Goal: Answer question/provide support: Share knowledge or assist other users

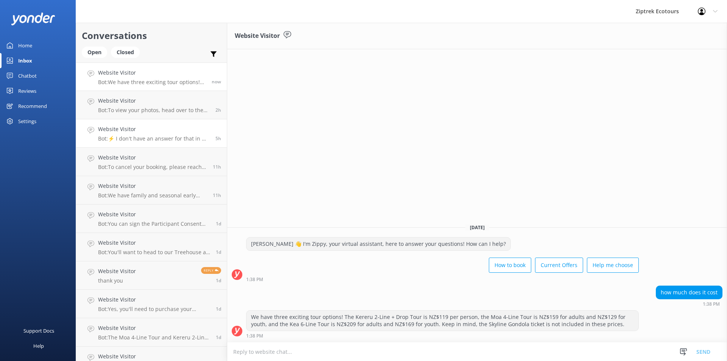
click at [165, 146] on link "Website Visitor Bot: ⚡ I don't have an answer for that in my knowledge base. Pl…" at bounding box center [151, 133] width 151 height 28
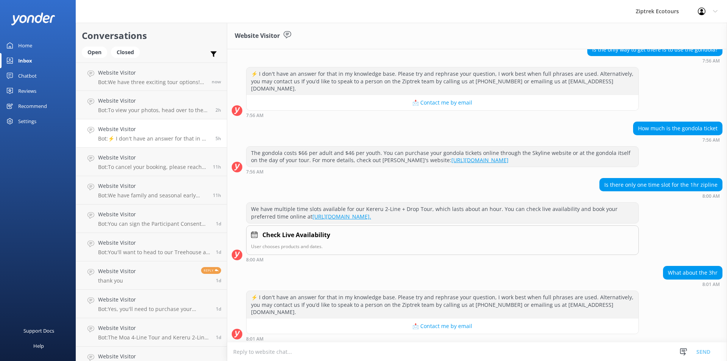
scroll to position [405, 0]
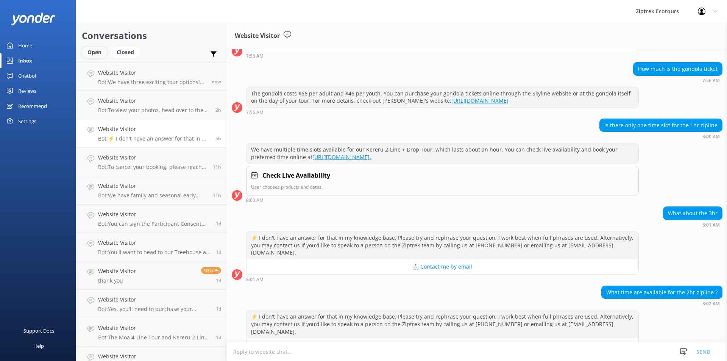
click at [90, 55] on div "Open" at bounding box center [94, 52] width 25 height 11
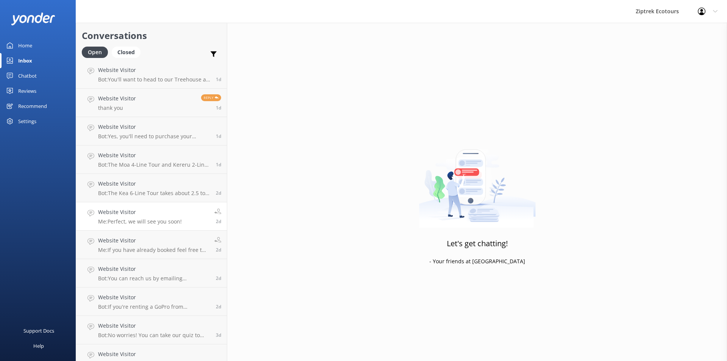
scroll to position [184, 0]
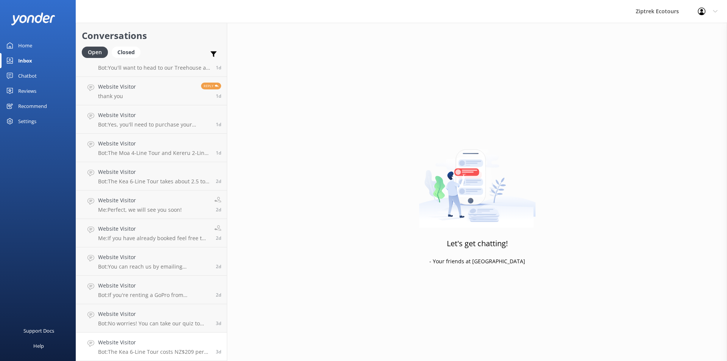
click at [185, 343] on h4 "Website Visitor" at bounding box center [154, 342] width 112 height 8
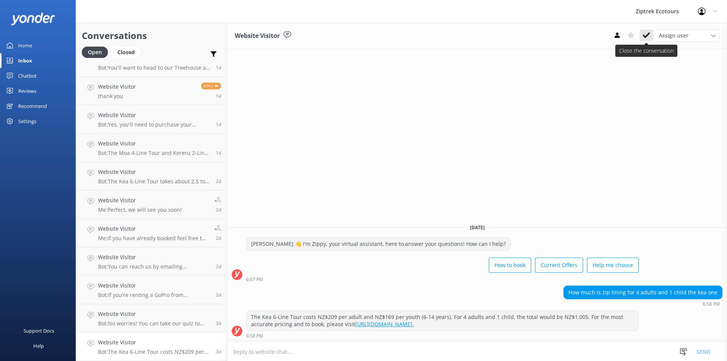
click at [645, 37] on use at bounding box center [646, 35] width 8 height 6
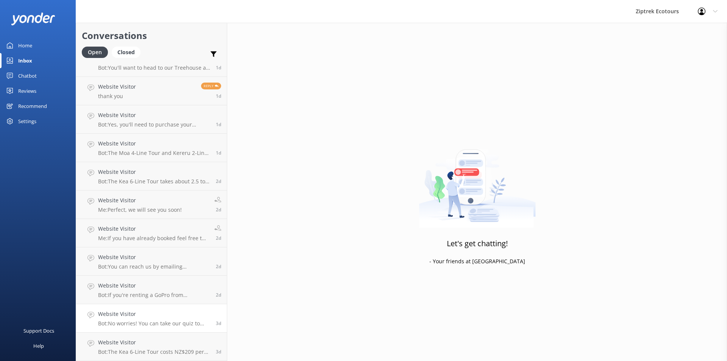
scroll to position [156, 0]
click at [147, 343] on h4 "Website Visitor" at bounding box center [154, 342] width 112 height 8
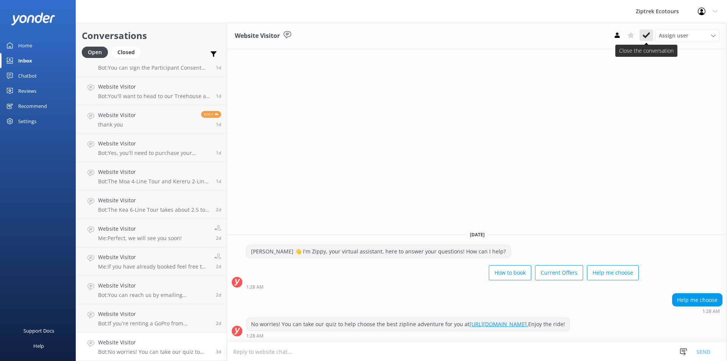
click at [646, 35] on use at bounding box center [646, 35] width 8 height 6
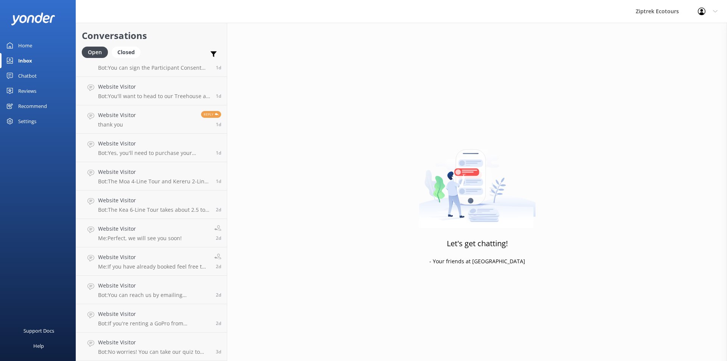
scroll to position [128, 0]
click at [165, 348] on div "Website Visitor Bot: If you're renting a GoPro from [GEOGRAPHIC_DATA], our staf…" at bounding box center [154, 346] width 112 height 17
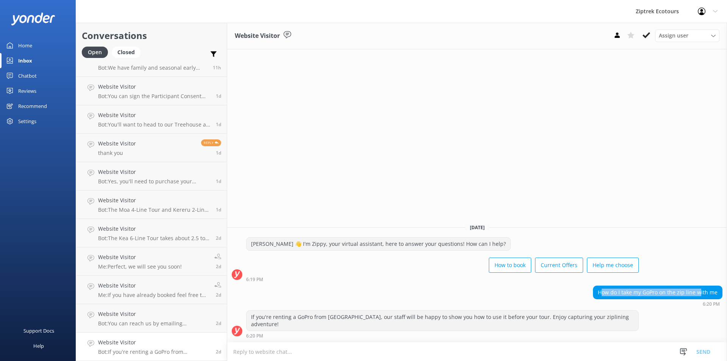
drag, startPoint x: 605, startPoint y: 299, endPoint x: 701, endPoint y: 299, distance: 95.8
click at [701, 297] on div "How do I take my GoPro on the zip line with me" at bounding box center [657, 292] width 129 height 13
click at [702, 299] on div "How do I take my GoPro on the zip line with me" at bounding box center [657, 292] width 129 height 13
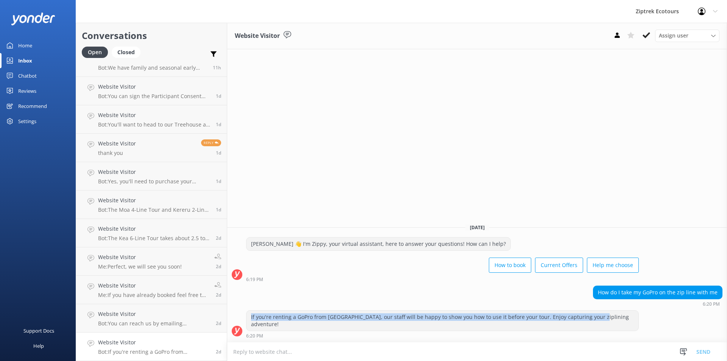
drag, startPoint x: 247, startPoint y: 322, endPoint x: 591, endPoint y: 321, distance: 343.7
click at [591, 321] on div "If you're renting a GoPro from [GEOGRAPHIC_DATA], our staff will be happy to sh…" at bounding box center [442, 320] width 392 height 20
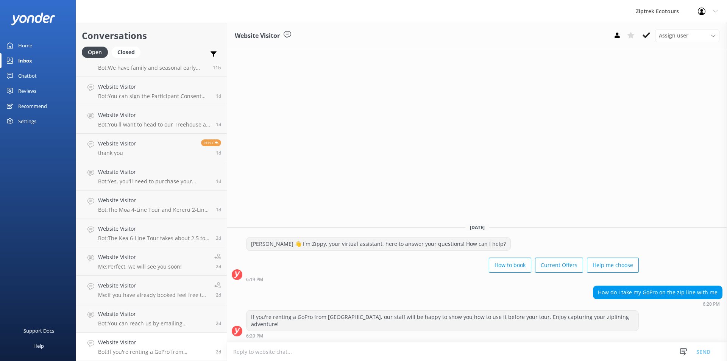
click at [592, 322] on div "If you're renting a GoPro from [GEOGRAPHIC_DATA], our staff will be happy to sh…" at bounding box center [442, 320] width 392 height 20
click at [646, 35] on icon at bounding box center [646, 35] width 8 height 8
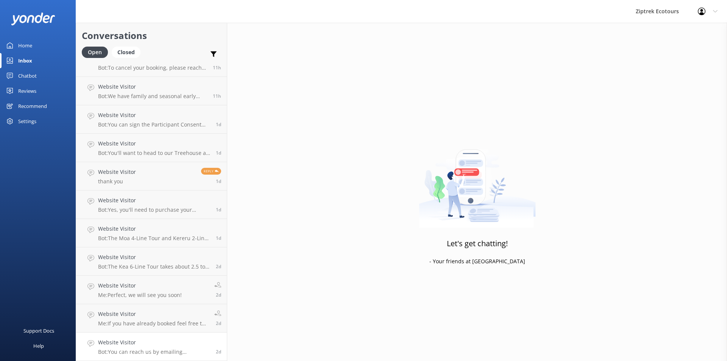
scroll to position [99, 0]
click at [191, 341] on h4 "Website Visitor" at bounding box center [154, 342] width 112 height 8
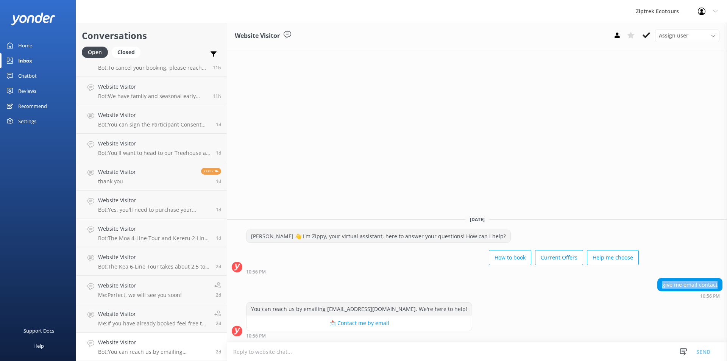
drag, startPoint x: 663, startPoint y: 280, endPoint x: 726, endPoint y: 280, distance: 62.8
click at [726, 280] on div "give me email contact 10:56 PM" at bounding box center [477, 288] width 500 height 21
click at [710, 286] on div "give me email contact" at bounding box center [689, 284] width 64 height 13
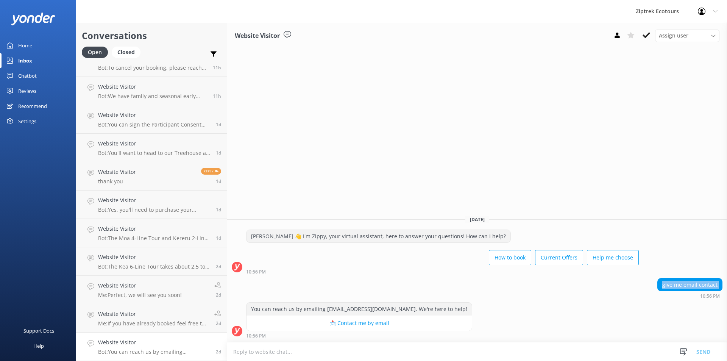
click at [707, 286] on div "give me email contact" at bounding box center [689, 284] width 64 height 13
click at [645, 31] on button at bounding box center [646, 35] width 14 height 11
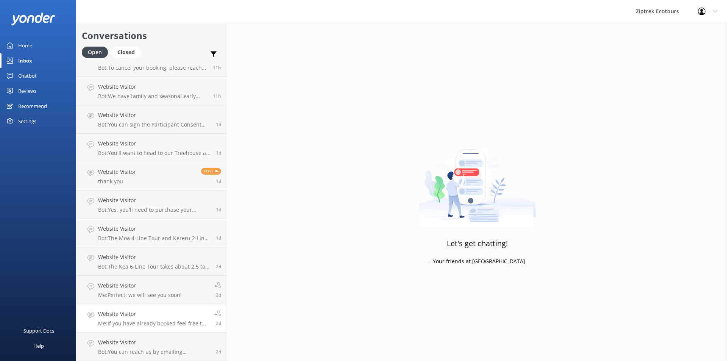
scroll to position [71, 0]
click at [157, 351] on p "Me: If you have already booked feel free to give us a call and we can let you k…" at bounding box center [153, 351] width 111 height 7
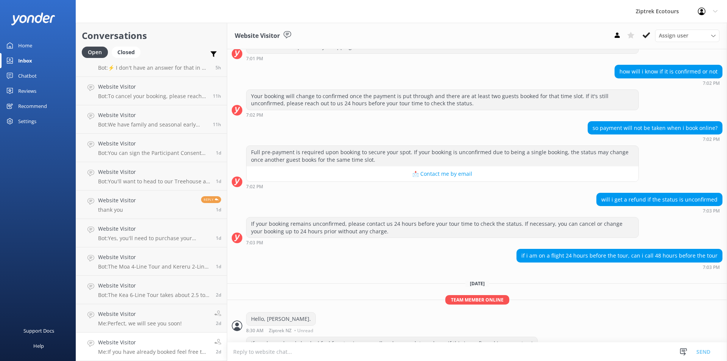
scroll to position [136, 0]
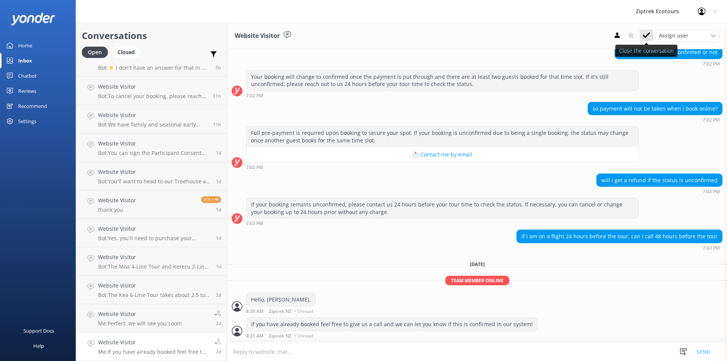
click at [643, 32] on icon at bounding box center [646, 35] width 8 height 8
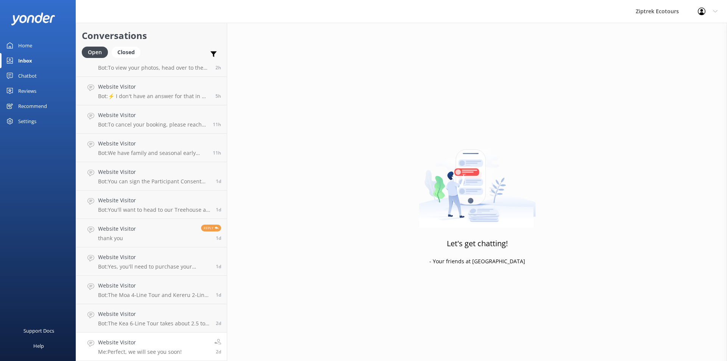
scroll to position [42, 0]
click at [135, 344] on h4 "Website Visitor" at bounding box center [140, 342] width 84 height 8
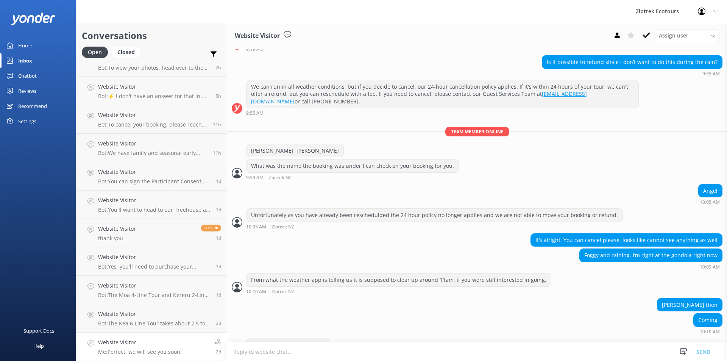
scroll to position [203, 0]
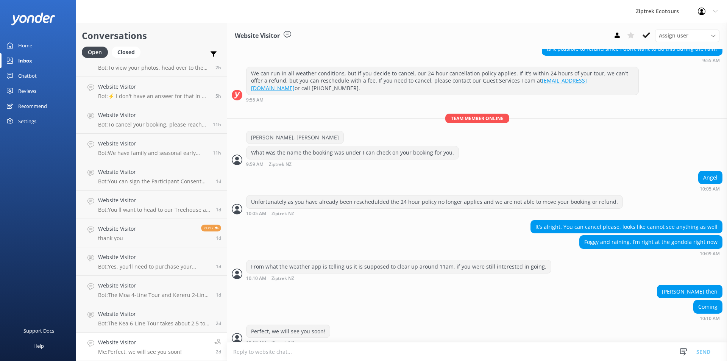
click at [646, 41] on div "Assign user [PERSON_NAME] Ziptrek Manager Ziptrek NZ [PERSON_NAME] [PERSON_NAME]" at bounding box center [664, 36] width 109 height 12
click at [646, 36] on use at bounding box center [646, 35] width 8 height 6
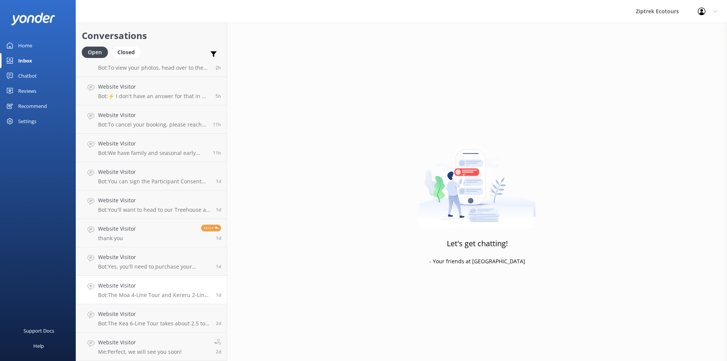
scroll to position [14, 0]
click at [144, 341] on h4 "Website Visitor" at bounding box center [154, 342] width 112 height 8
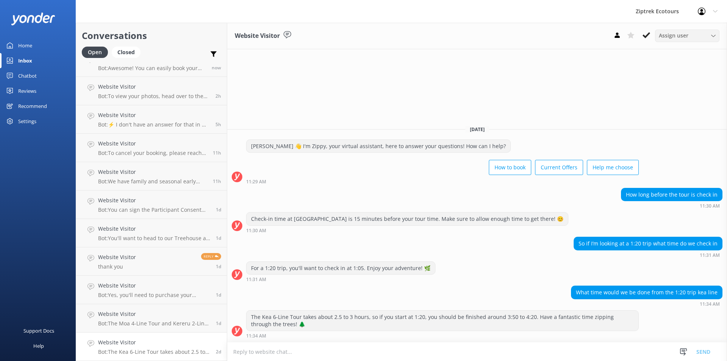
click at [656, 32] on div "Assign user [PERSON_NAME] Ziptrek Manager Ziptrek NZ [PERSON_NAME] [PERSON_NAME]" at bounding box center [687, 36] width 64 height 12
click at [649, 32] on icon at bounding box center [646, 35] width 8 height 8
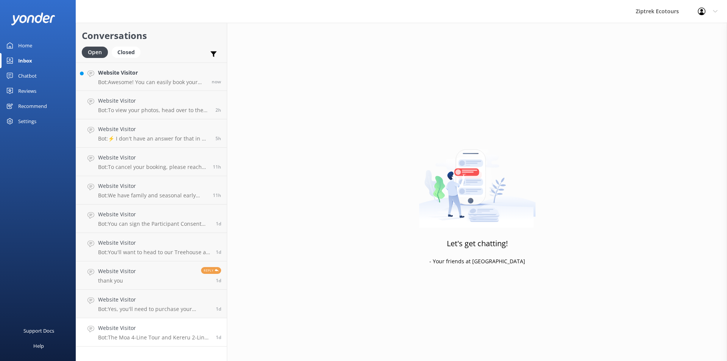
click at [166, 335] on p "Bot: The Moa 4-Line Tour and Kereru 2-Line + Drop tour finish back at [GEOGRAPH…" at bounding box center [154, 337] width 112 height 7
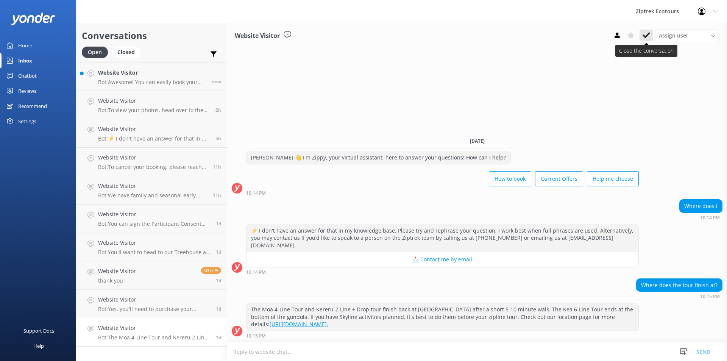
click at [646, 36] on use at bounding box center [646, 35] width 8 height 6
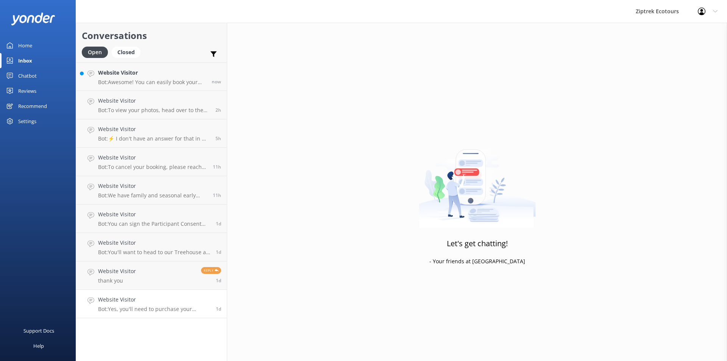
click at [178, 305] on p "Bot: Yes, you'll need to purchase your Skyline Gondola pass separately. You can…" at bounding box center [154, 308] width 112 height 7
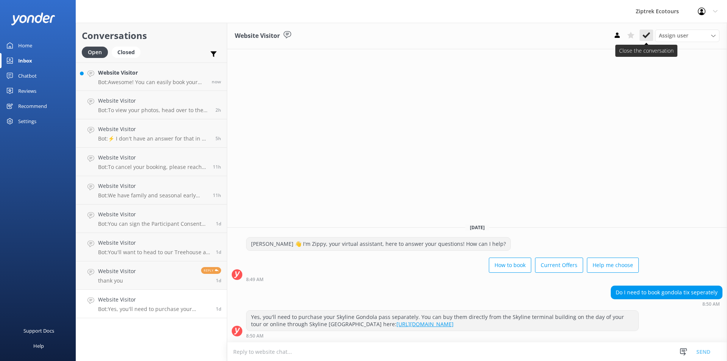
click at [649, 33] on icon at bounding box center [646, 35] width 8 height 8
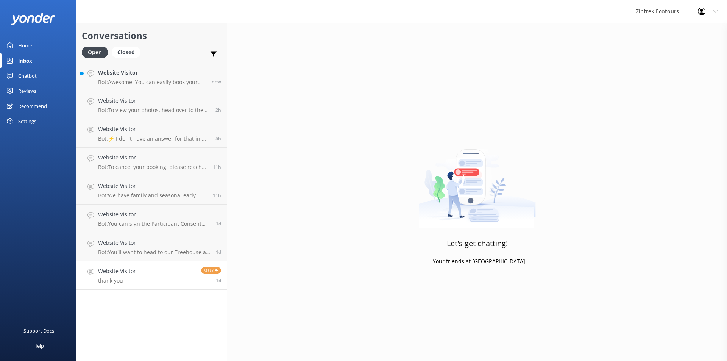
click at [111, 283] on p "thank you" at bounding box center [117, 280] width 38 height 7
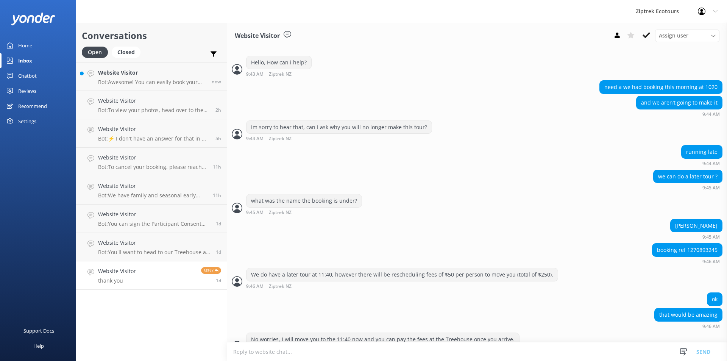
scroll to position [230, 0]
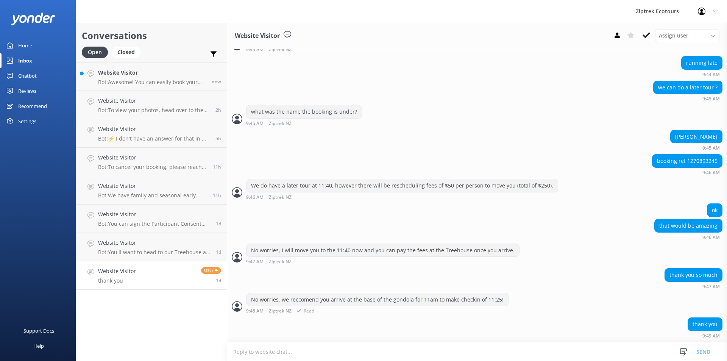
drag, startPoint x: 274, startPoint y: 301, endPoint x: 470, endPoint y: 315, distance: 197.0
click at [470, 315] on div "No worries, we reccomend you arrive at the base of the gondola for 11am to make…" at bounding box center [477, 305] width 500 height 25
click at [471, 315] on div "No worries, we reccomend you arrive at the base of the gondola for 11am to make…" at bounding box center [477, 305] width 500 height 25
click at [556, 209] on div "ok" at bounding box center [477, 211] width 500 height 16
click at [643, 34] on icon at bounding box center [646, 35] width 8 height 8
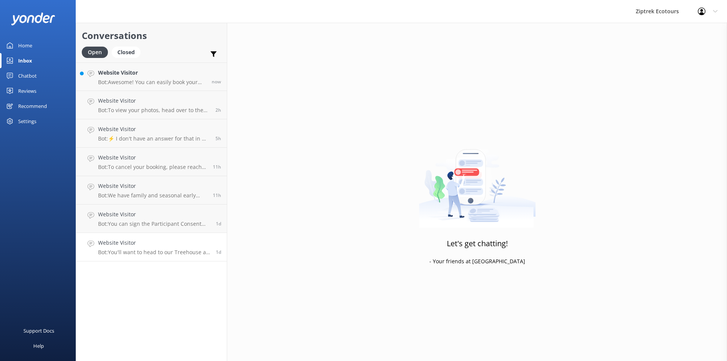
click at [190, 244] on h4 "Website Visitor" at bounding box center [154, 242] width 112 height 8
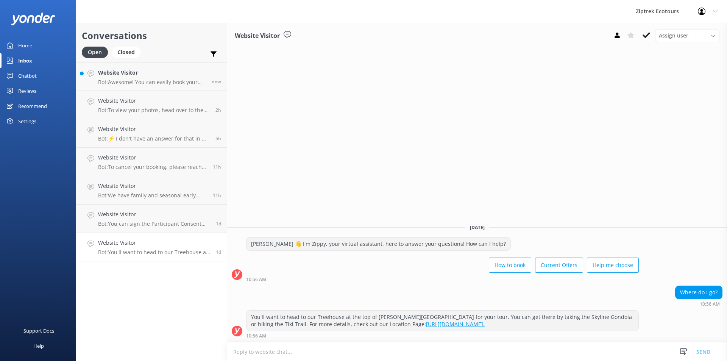
click at [639, 36] on div "Assign user [PERSON_NAME] Ziptrek Manager Ziptrek NZ [PERSON_NAME] [PERSON_NAME]" at bounding box center [664, 36] width 109 height 12
click at [649, 34] on use at bounding box center [646, 35] width 8 height 6
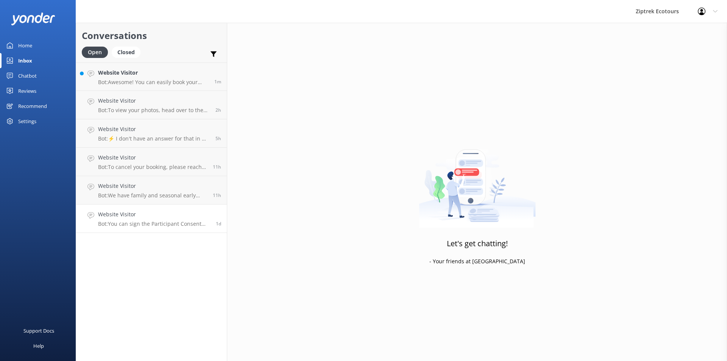
click at [203, 225] on p "Bot: You can sign the Participant Consent Form online by visiting this link: [U…" at bounding box center [154, 223] width 112 height 7
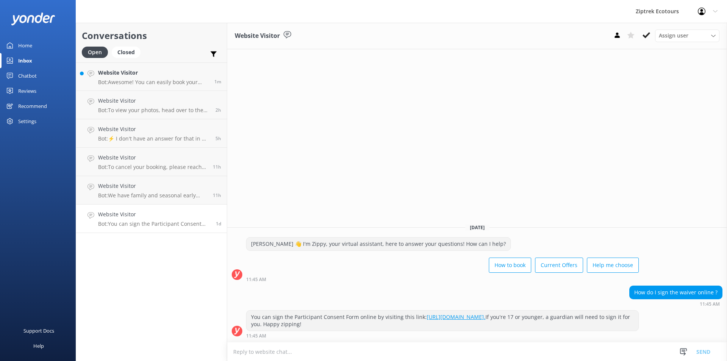
click at [644, 35] on icon at bounding box center [646, 35] width 8 height 8
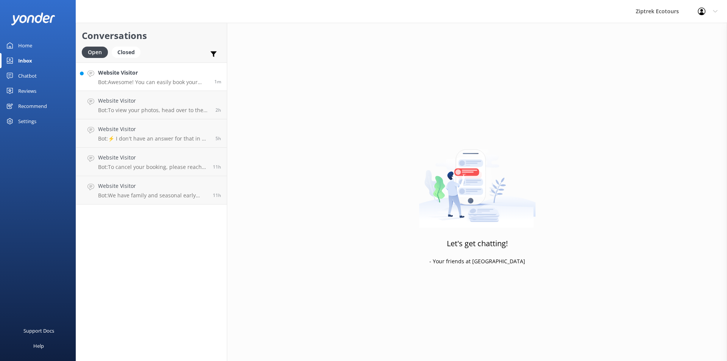
click at [120, 77] on div "Website Visitor Bot: Awesome! You can easily book your zipline experience onlin…" at bounding box center [153, 77] width 111 height 16
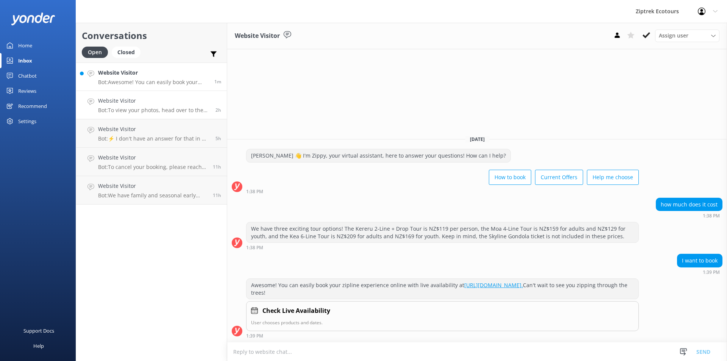
click at [111, 107] on p "Bot: To view your photos, head over to the My Photos Page on our website and se…" at bounding box center [154, 110] width 112 height 7
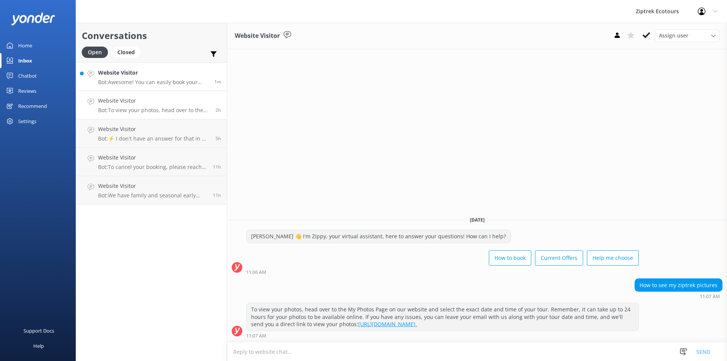
click at [135, 79] on p "Bot: Awesome! You can easily book your zipline experience online with live avai…" at bounding box center [153, 82] width 111 height 7
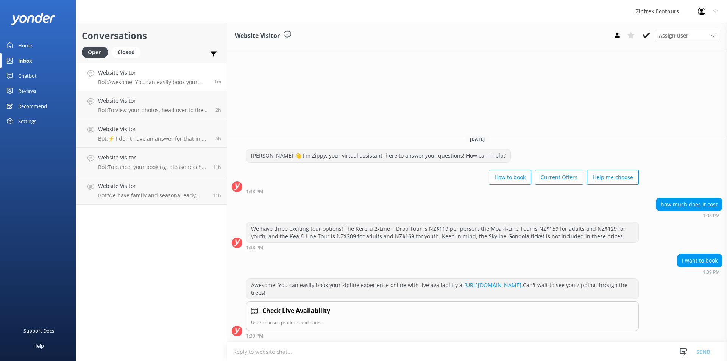
click at [28, 45] on div "Home" at bounding box center [25, 45] width 14 height 15
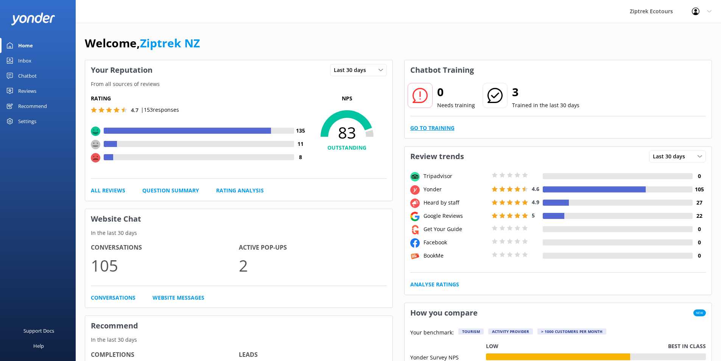
click at [445, 128] on link "Go to Training" at bounding box center [432, 128] width 44 height 8
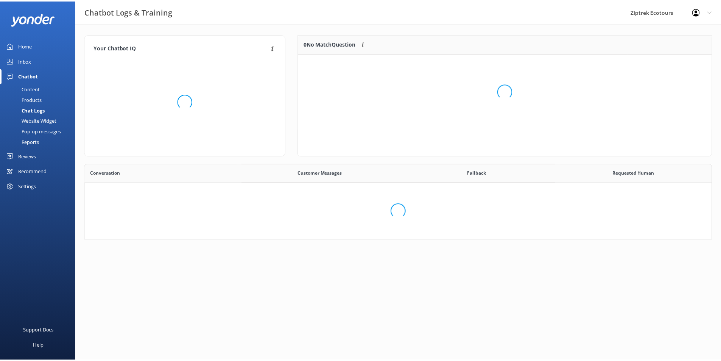
scroll to position [260, 621]
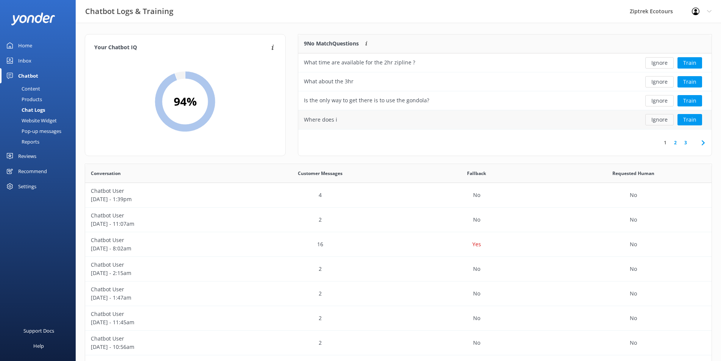
click at [658, 120] on button "Ignore" at bounding box center [659, 119] width 28 height 11
click at [455, 121] on div "Do you price match with [DOMAIN_NAME]" at bounding box center [462, 119] width 329 height 19
click at [420, 101] on div "Is the only way to get there is to use the gondola?" at bounding box center [366, 100] width 125 height 8
click at [688, 98] on button "Train" at bounding box center [689, 100] width 25 height 11
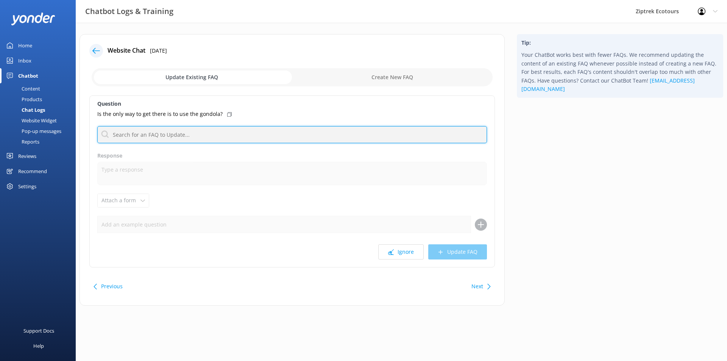
click at [176, 132] on input "text" at bounding box center [291, 134] width 389 height 17
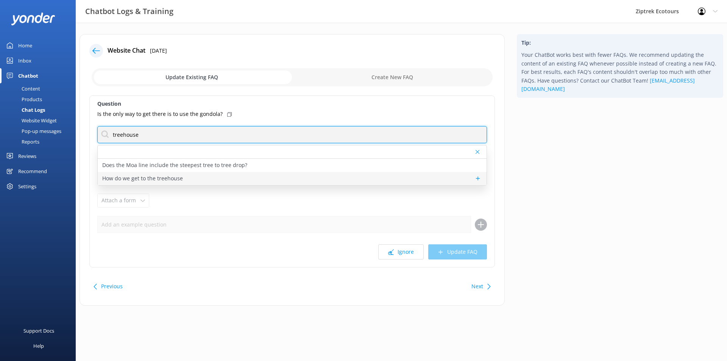
type input "treehouse"
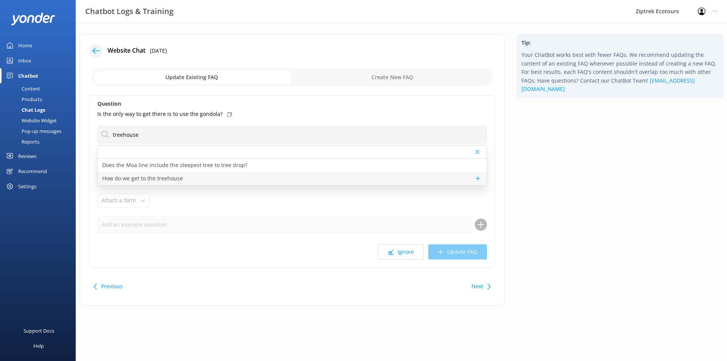
click at [190, 181] on div "How do we get to the treehouse" at bounding box center [292, 178] width 389 height 13
type textarea "The tour departure point is located at [GEOGRAPHIC_DATA], at the top of [GEOGRA…"
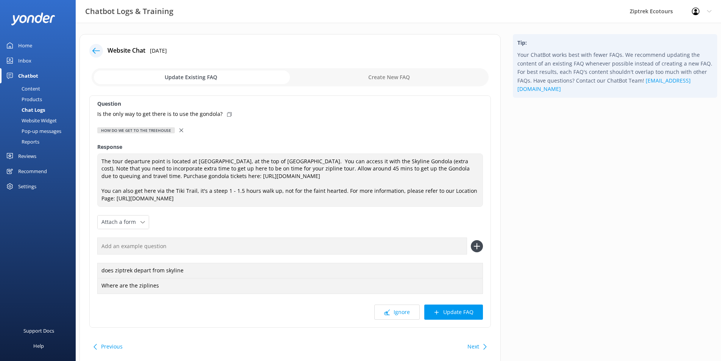
click at [227, 114] on icon at bounding box center [229, 114] width 5 height 5
click at [195, 248] on input "text" at bounding box center [282, 245] width 370 height 17
paste input "Is the only way to get there is to use the gondola?"
type input "Is the only way to get there is to use the gondola?"
click at [473, 244] on icon at bounding box center [477, 246] width 12 height 12
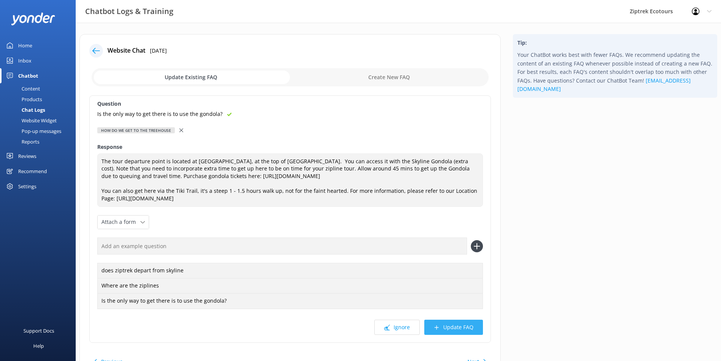
click at [455, 327] on button "Update FAQ" at bounding box center [453, 326] width 59 height 15
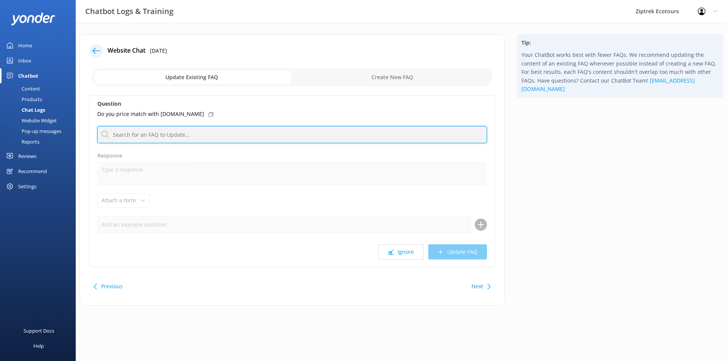
click at [175, 134] on input "text" at bounding box center [291, 134] width 389 height 17
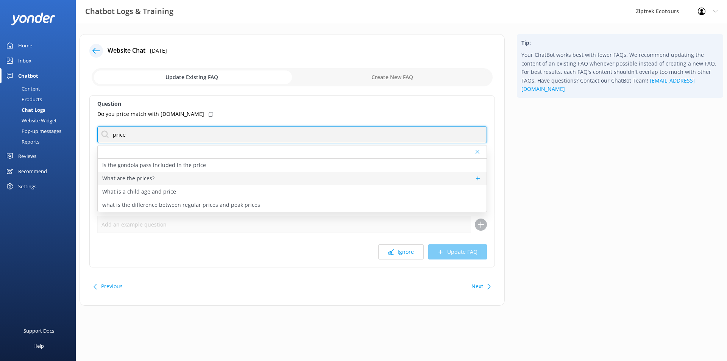
type input "price"
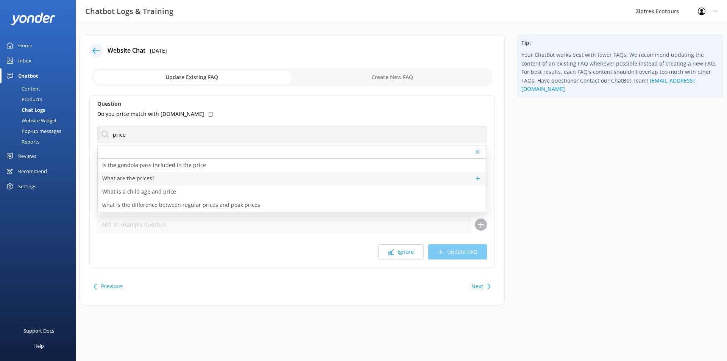
click at [182, 178] on div "What are the prices?" at bounding box center [292, 178] width 389 height 13
type textarea "We offer three guided tour options: the Kereru 2-Line + Drop Tour, the Moa 4-Li…"
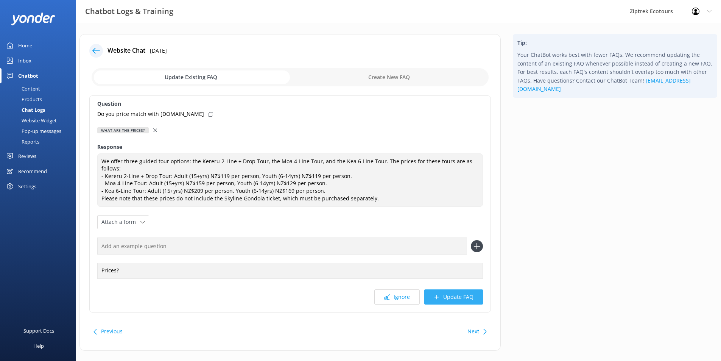
click at [451, 299] on button "Update FAQ" at bounding box center [453, 296] width 59 height 15
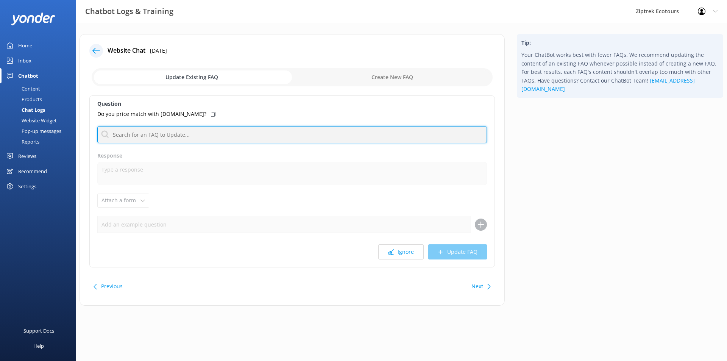
click at [250, 139] on input "text" at bounding box center [291, 134] width 389 height 17
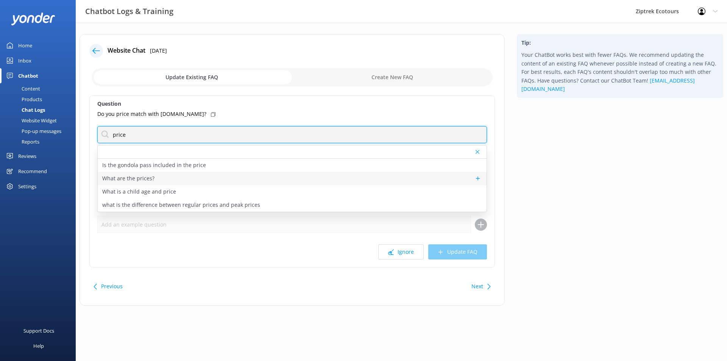
type input "price"
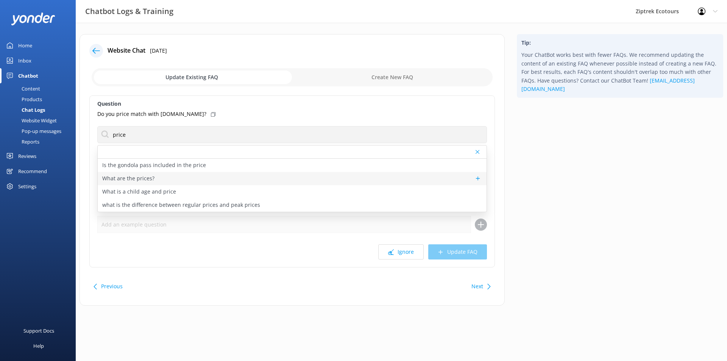
click at [155, 178] on div "What are the prices?" at bounding box center [292, 178] width 389 height 13
type textarea "We offer three guided tour options: the Kereru 2-Line + Drop Tour, the Moa 4-Li…"
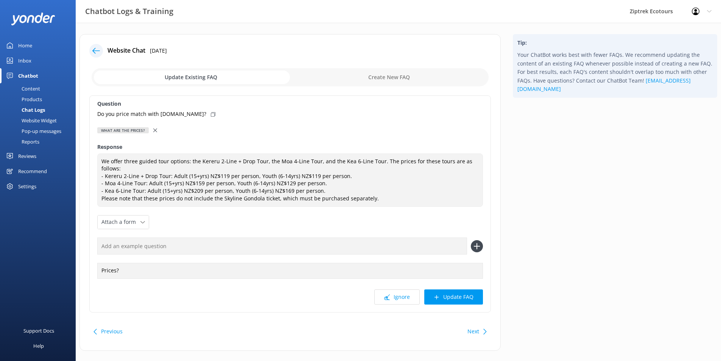
click at [201, 111] on div "Do you price match with [DOMAIN_NAME]?" at bounding box center [290, 114] width 386 height 8
click at [159, 245] on input "text" at bounding box center [282, 245] width 370 height 17
paste input "Do you price match with [DOMAIN_NAME]?"
type input "Do you price match with [DOMAIN_NAME]?"
drag, startPoint x: 476, startPoint y: 246, endPoint x: 475, endPoint y: 254, distance: 8.0
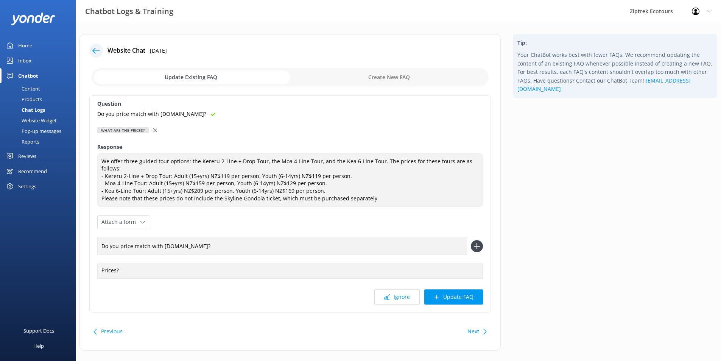
click at [476, 246] on use at bounding box center [476, 246] width 6 height 6
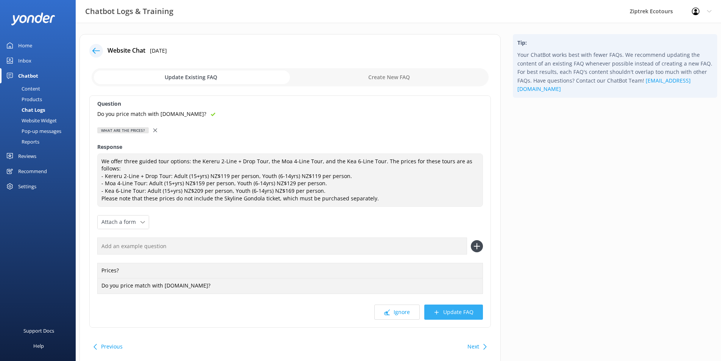
click at [454, 313] on button "Update FAQ" at bounding box center [453, 311] width 59 height 15
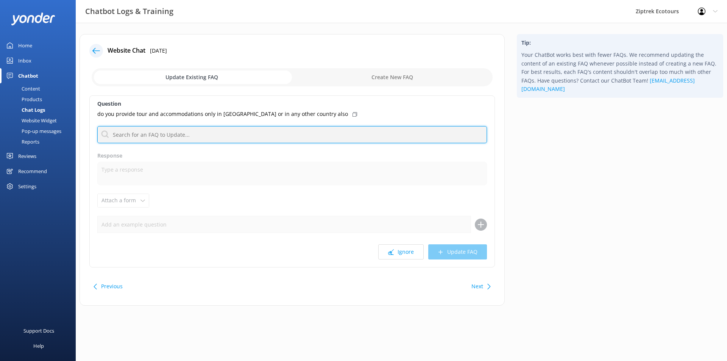
click at [167, 133] on input "text" at bounding box center [291, 134] width 389 height 17
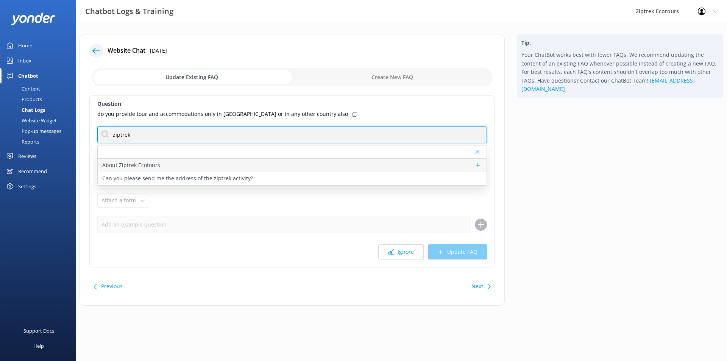
type input "ziptrek"
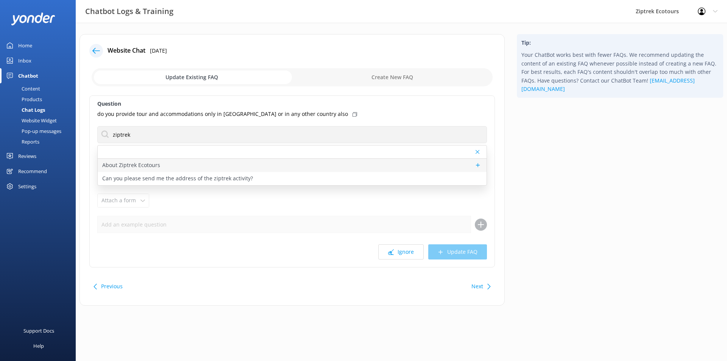
click at [165, 162] on div "About Ziptrek Ecotours" at bounding box center [292, 165] width 389 height 13
type textarea "We hear many reasons why customers think Ziptrek [GEOGRAPHIC_DATA] is special. …"
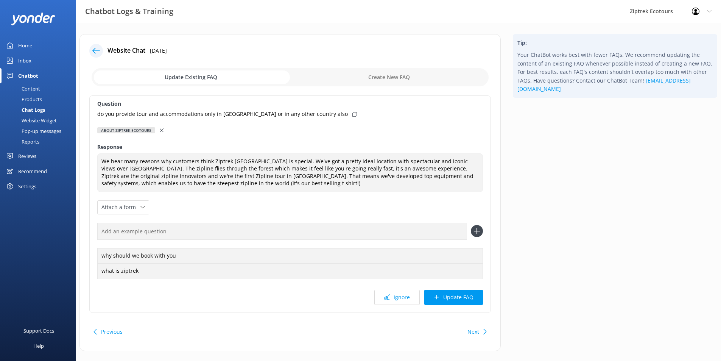
click at [352, 112] on icon at bounding box center [354, 114] width 5 height 5
click at [206, 237] on input "text" at bounding box center [282, 231] width 370 height 17
click at [161, 131] on icon at bounding box center [162, 130] width 4 height 4
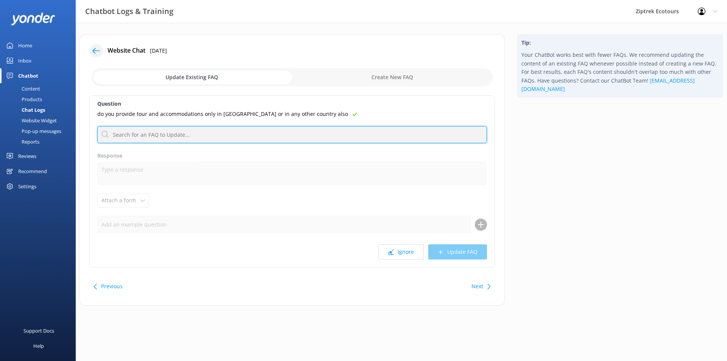
click at [171, 134] on input "text" at bounding box center [291, 134] width 389 height 17
type input "q"
type input "whistler"
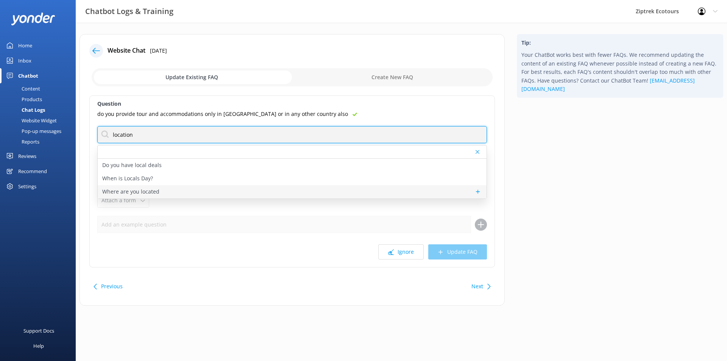
type input "location"
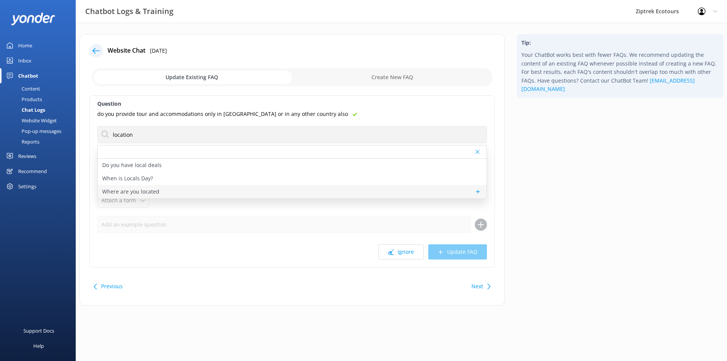
click at [181, 192] on div "Where are you located" at bounding box center [292, 191] width 389 height 13
type textarea "Our booking office is centrally located in [GEOGRAPHIC_DATA][STREET_ADDRESS] an…"
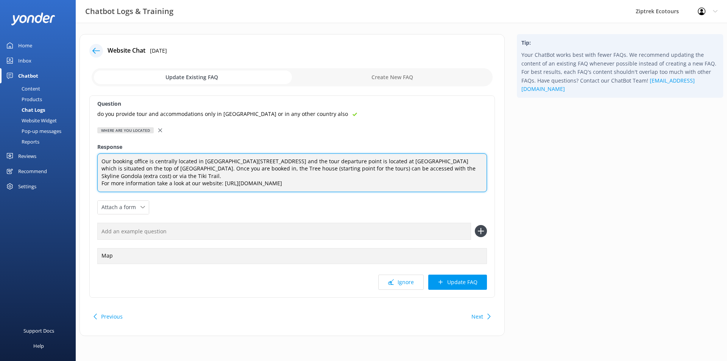
drag, startPoint x: 155, startPoint y: 160, endPoint x: 332, endPoint y: 192, distance: 179.3
click at [332, 192] on div "Question do you provide tour and accommodations only in [GEOGRAPHIC_DATA] or in…" at bounding box center [291, 196] width 405 height 202
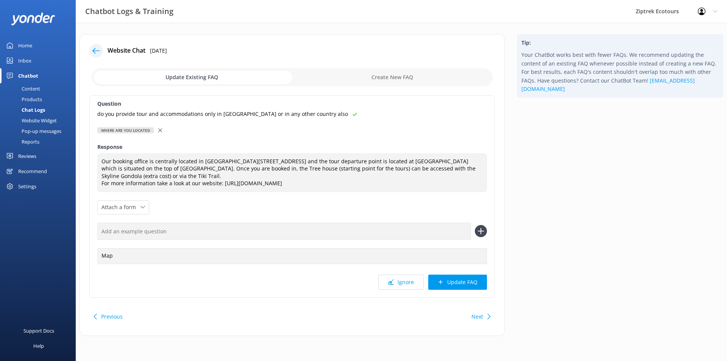
click at [332, 192] on div "Question do you provide tour and accommodations only in [GEOGRAPHIC_DATA] or in…" at bounding box center [291, 196] width 405 height 202
click at [160, 130] on icon at bounding box center [160, 130] width 4 height 4
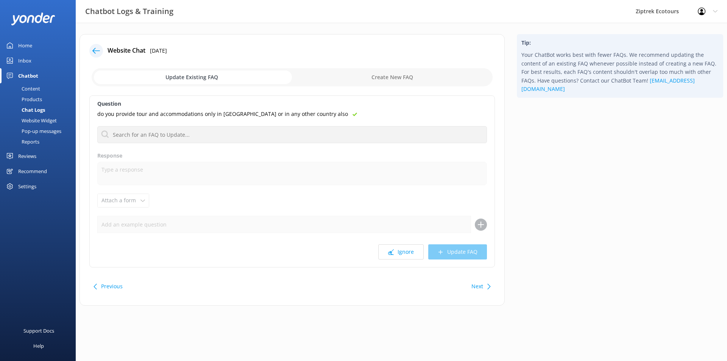
click at [356, 72] on input "checkbox" at bounding box center [292, 77] width 401 height 18
checkbox input "true"
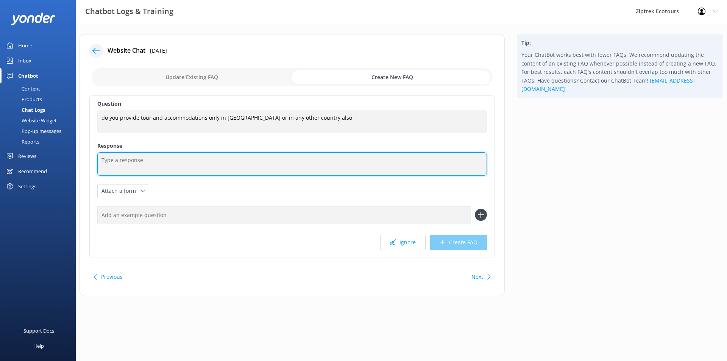
click at [185, 158] on textarea at bounding box center [291, 163] width 389 height 23
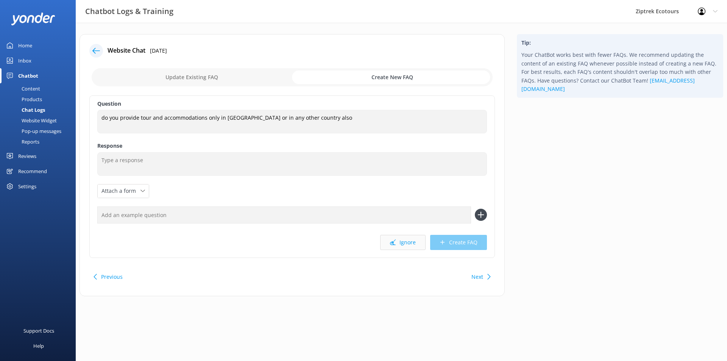
click at [394, 246] on button "Ignore" at bounding box center [402, 242] width 45 height 15
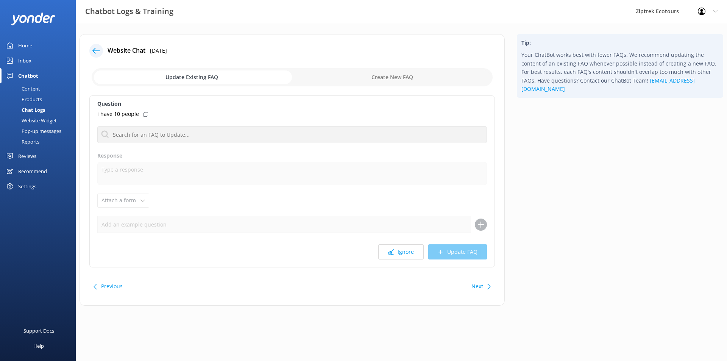
click at [147, 116] on div "i have 10 people" at bounding box center [291, 114] width 389 height 8
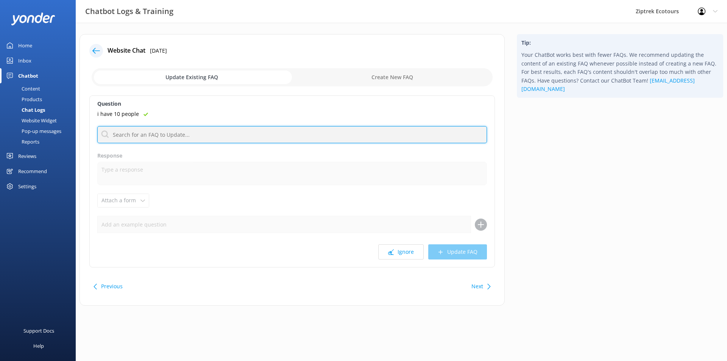
click at [145, 128] on input "text" at bounding box center [291, 134] width 389 height 17
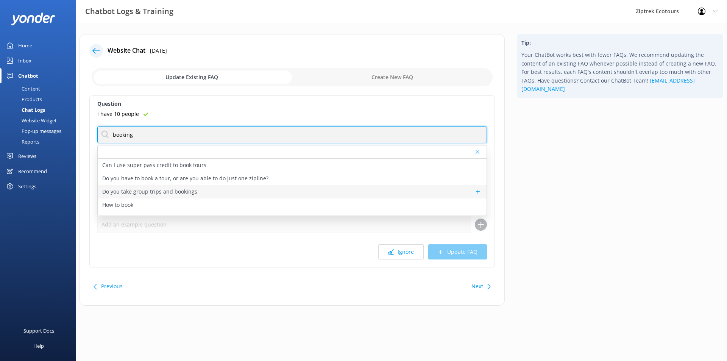
type input "booking"
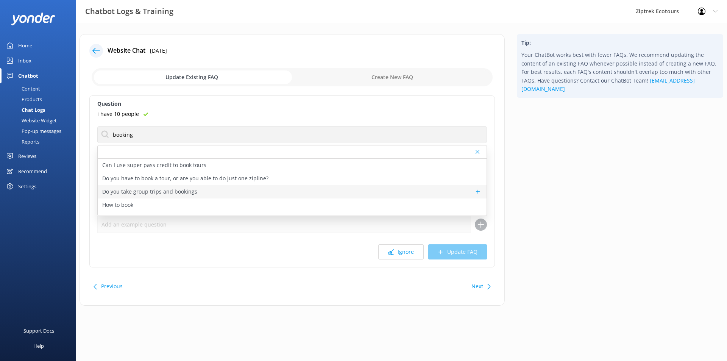
click at [212, 190] on div "Do you take group trips and bookings" at bounding box center [292, 191] width 389 height 13
type textarea "Ziplining is a great idea for groups. If you like, we can also offer a personal…"
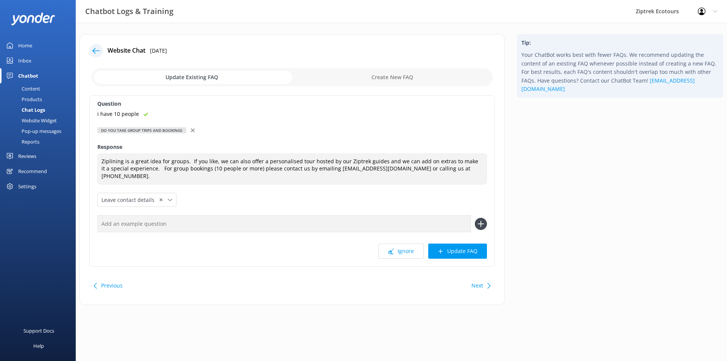
click at [201, 215] on input "text" at bounding box center [284, 223] width 374 height 17
paste input "i have 10 people"
type input "i have 10 people"
click at [476, 218] on icon at bounding box center [481, 224] width 12 height 12
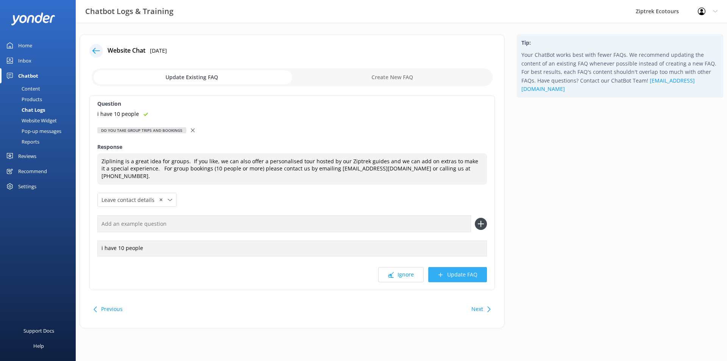
click at [461, 268] on button "Update FAQ" at bounding box center [457, 274] width 59 height 15
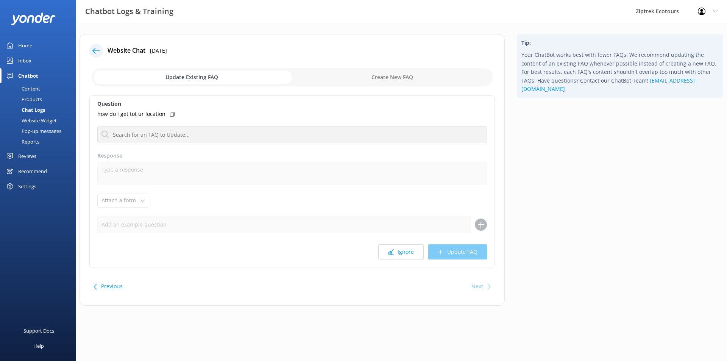
click at [173, 115] on div "how do i get tot ur location" at bounding box center [291, 114] width 389 height 8
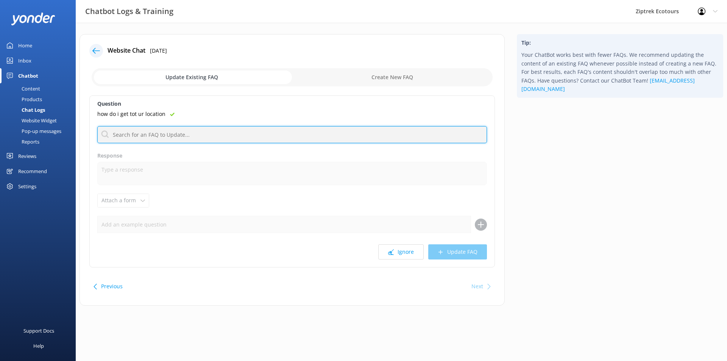
click at [168, 132] on input "text" at bounding box center [291, 134] width 389 height 17
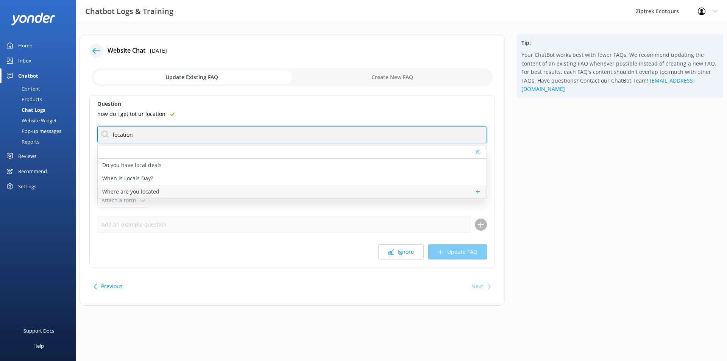
type input "location"
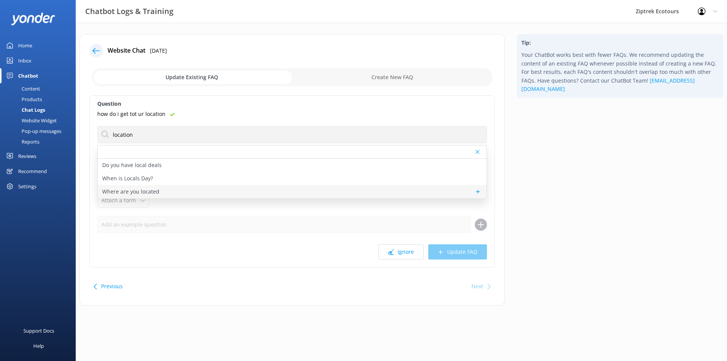
click at [163, 189] on div "Where are you located" at bounding box center [292, 191] width 389 height 13
type textarea "Our booking office is centrally located in [GEOGRAPHIC_DATA][STREET_ADDRESS] an…"
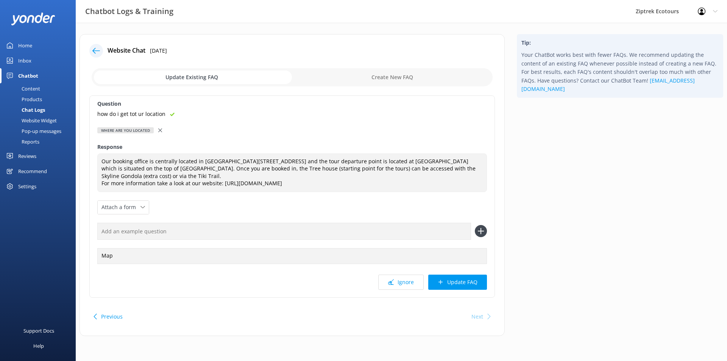
click at [167, 115] on div "how do i get tot ur location" at bounding box center [291, 114] width 389 height 8
click at [150, 235] on input "text" at bounding box center [284, 231] width 374 height 17
paste input "how do i get tot ur location"
type input "how do i get tot ur location"
click at [486, 229] on icon at bounding box center [481, 231] width 12 height 12
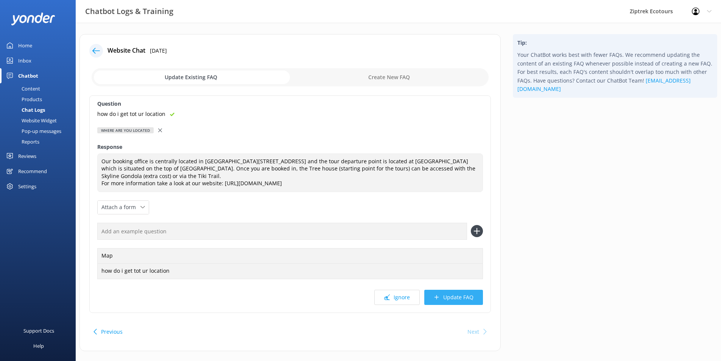
click at [433, 300] on button "Update FAQ" at bounding box center [453, 297] width 59 height 15
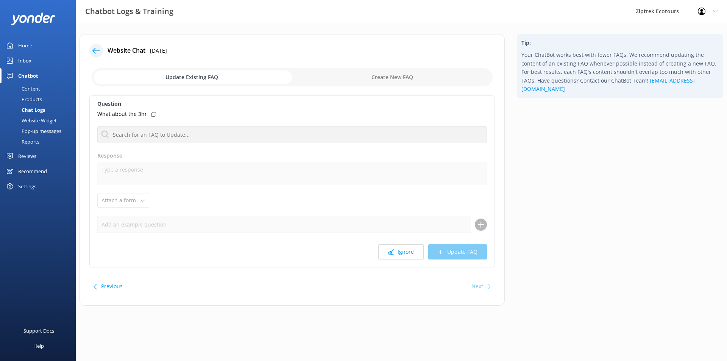
click at [154, 114] on icon at bounding box center [153, 114] width 5 height 5
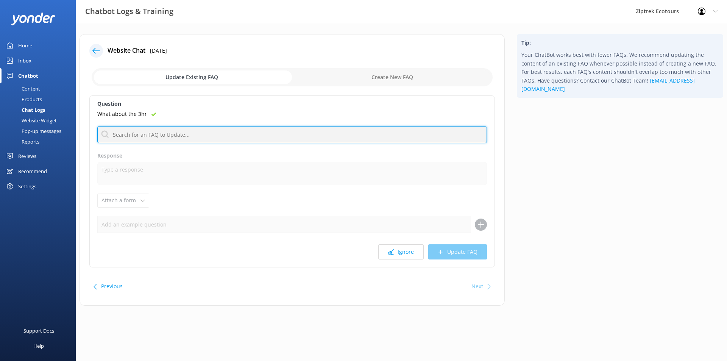
click at [154, 133] on input "text" at bounding box center [291, 134] width 389 height 17
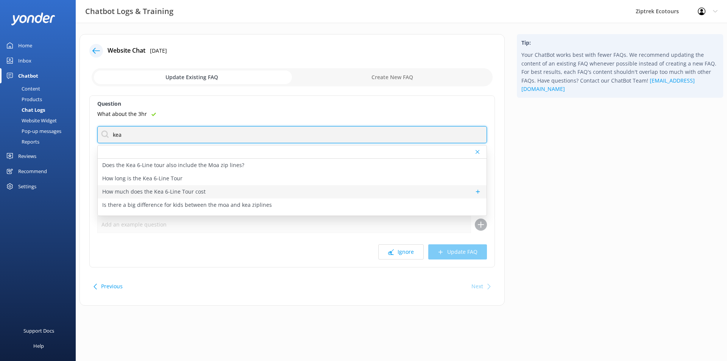
type input "kea"
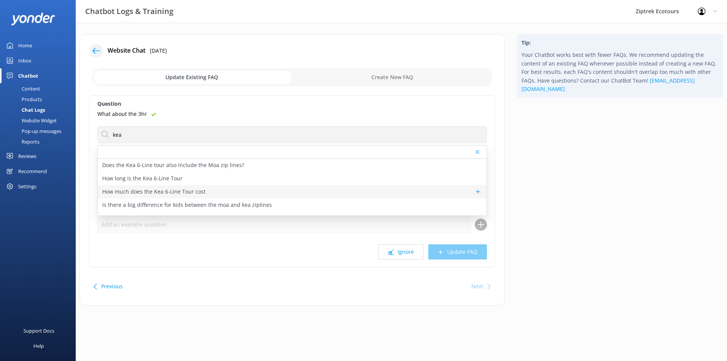
click at [206, 190] on div "How much does the Kea 6-Line Tour cost" at bounding box center [292, 191] width 389 height 13
type textarea "The Kea 6-line tour prices start at NZ$209 per adult (15+yrs) and NZ$169 per yo…"
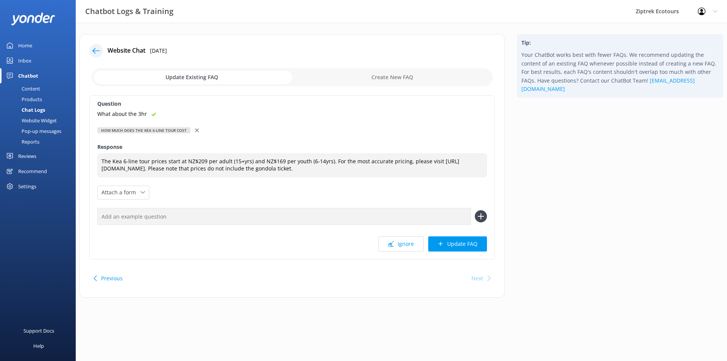
click at [167, 214] on input "text" at bounding box center [284, 216] width 374 height 17
type input "3 hour tour"
click at [476, 215] on icon at bounding box center [481, 216] width 12 height 12
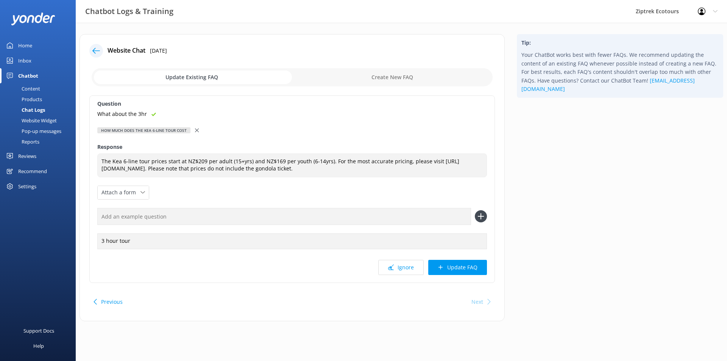
click at [142, 210] on input "text" at bounding box center [284, 216] width 374 height 17
paste input "What about the 3hr"
type input "What about the 3hr"
click at [482, 220] on icon at bounding box center [481, 216] width 12 height 12
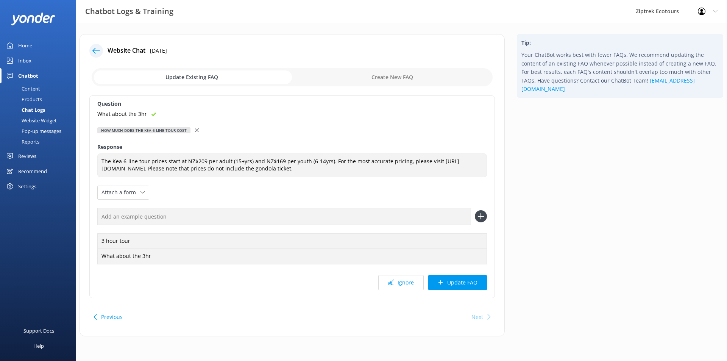
click at [185, 216] on input "text" at bounding box center [284, 216] width 374 height 17
type input "Long tour"
click at [484, 214] on icon at bounding box center [481, 216] width 12 height 12
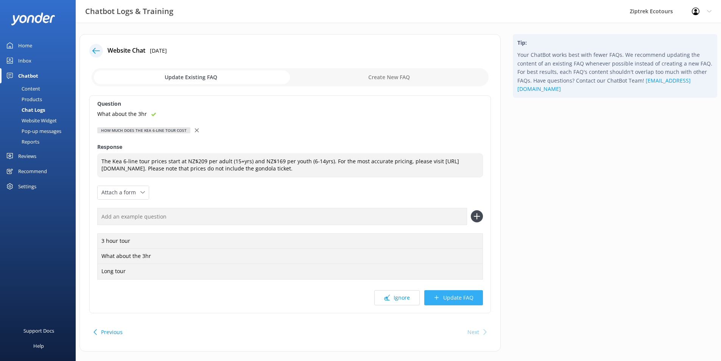
click at [458, 301] on button "Update FAQ" at bounding box center [453, 297] width 59 height 15
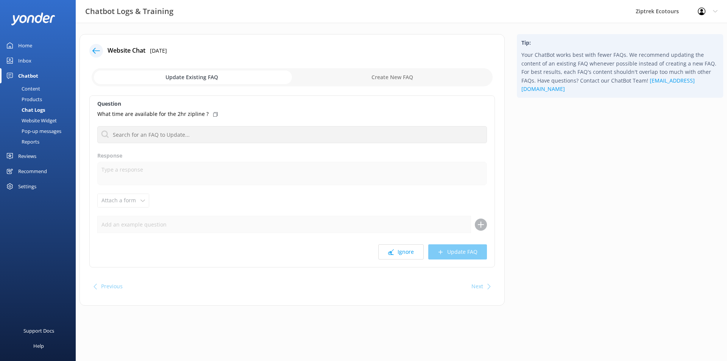
click at [213, 115] on icon at bounding box center [215, 114] width 5 height 5
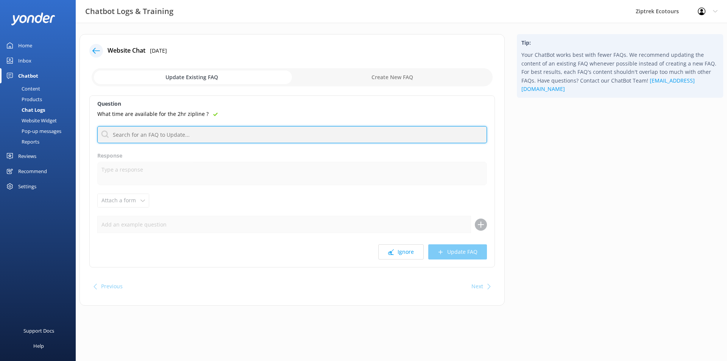
click at [209, 129] on input "text" at bounding box center [291, 134] width 389 height 17
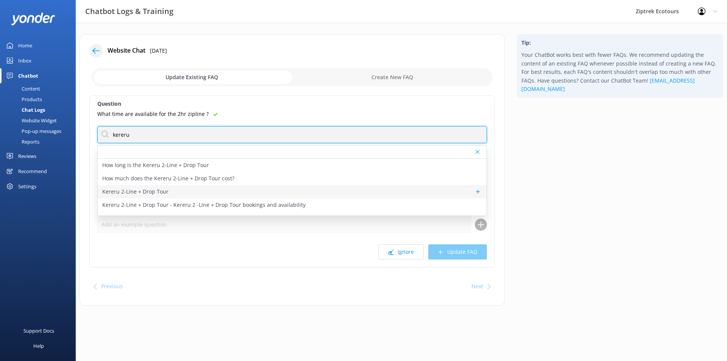
type input "kereru"
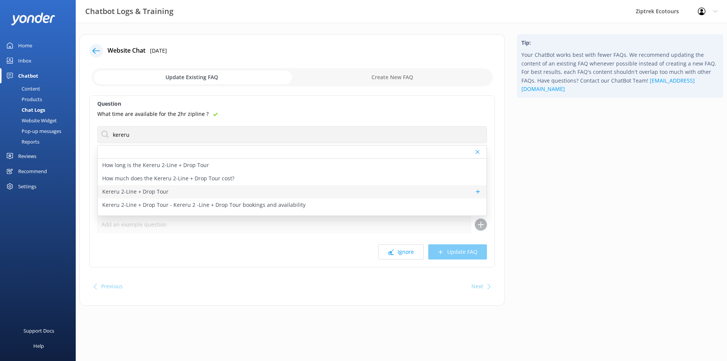
click at [226, 193] on div "Kereru 2-Line + Drop Tour" at bounding box center [292, 191] width 389 height 13
type textarea "Kereru 2-Line + Drop Tour. 2 ziplines + a thrilling 21 metre drop. Find your wi…"
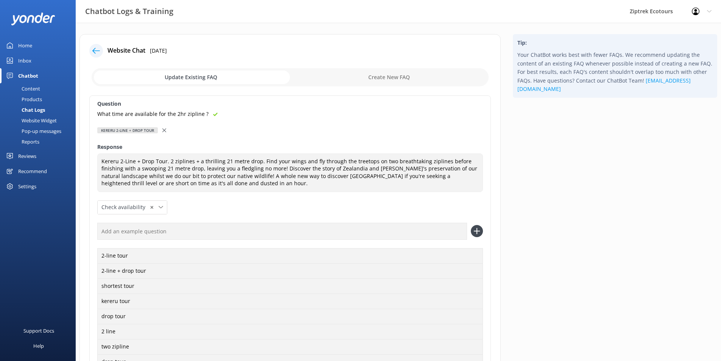
click at [162, 127] on div at bounding box center [164, 130] width 5 height 8
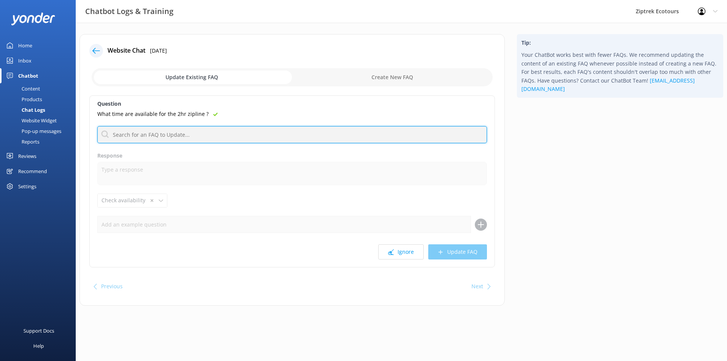
click at [156, 138] on input "text" at bounding box center [291, 134] width 389 height 17
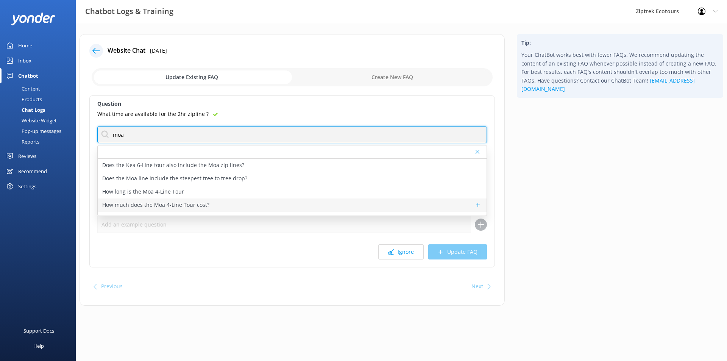
type input "moa"
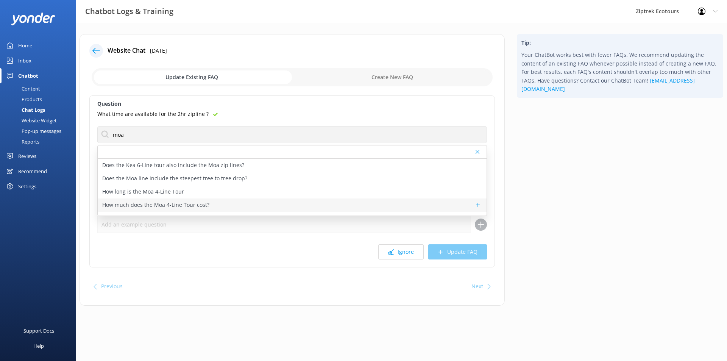
click at [227, 201] on div "How much does the Moa 4-Line Tour cost?" at bounding box center [292, 204] width 389 height 13
type textarea "The Moa 4-line tour prices start at $159 per adult (15+yrs) and $129 per child …"
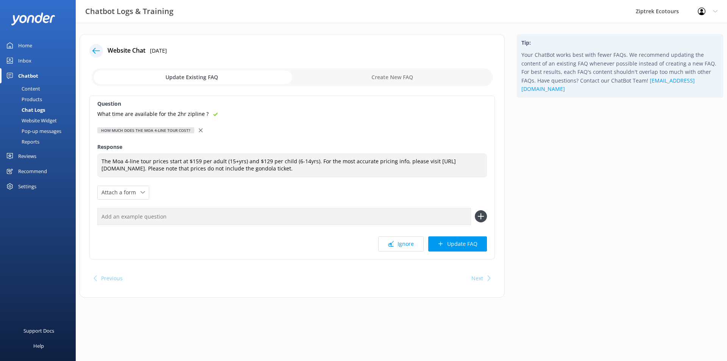
click at [165, 209] on input "text" at bounding box center [284, 216] width 374 height 17
paste input "What time are available for the 2hr zipline ?"
type input "What time are available for the 2hr zipline ?"
click at [484, 215] on icon at bounding box center [481, 216] width 12 height 12
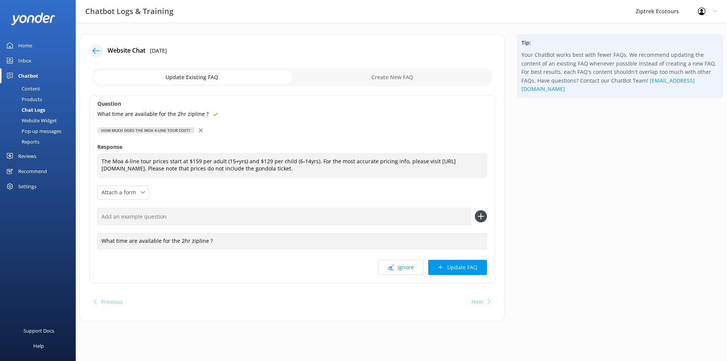
click at [167, 215] on input "text" at bounding box center [284, 216] width 374 height 17
type input "2 hour tour"
click at [475, 210] on button at bounding box center [481, 216] width 12 height 12
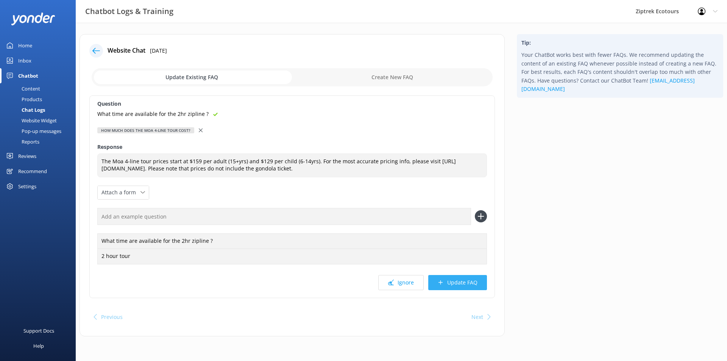
click at [457, 285] on button "Update FAQ" at bounding box center [457, 282] width 59 height 15
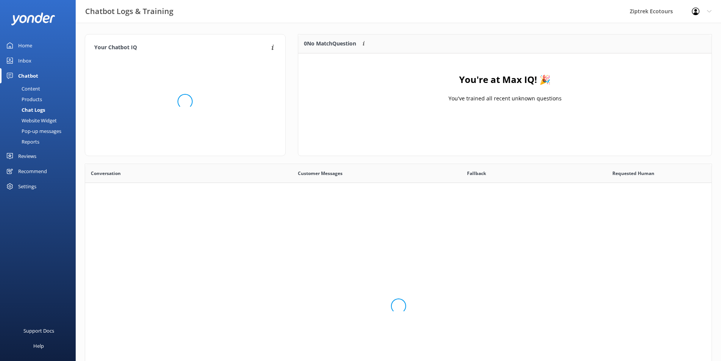
scroll to position [260, 621]
